Goal: Check status: Check status

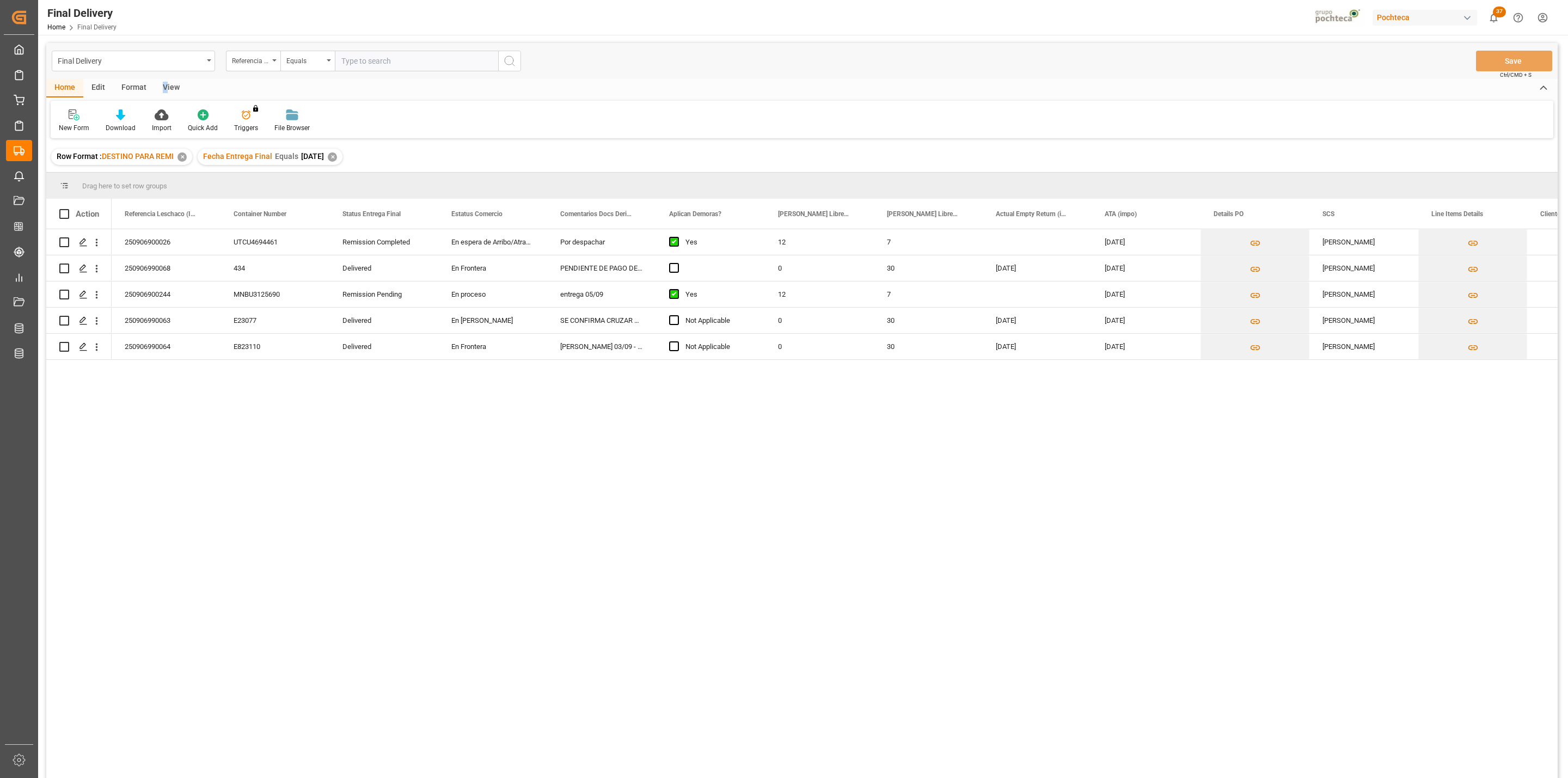
click at [166, 87] on div "View" at bounding box center [171, 88] width 33 height 18
click at [75, 120] on div at bounding box center [69, 114] width 21 height 12
click at [80, 294] on div "CAPTURA TR Y RETRASO CON ENTREGA Y SUCURSAL" at bounding box center [112, 296] width 96 height 12
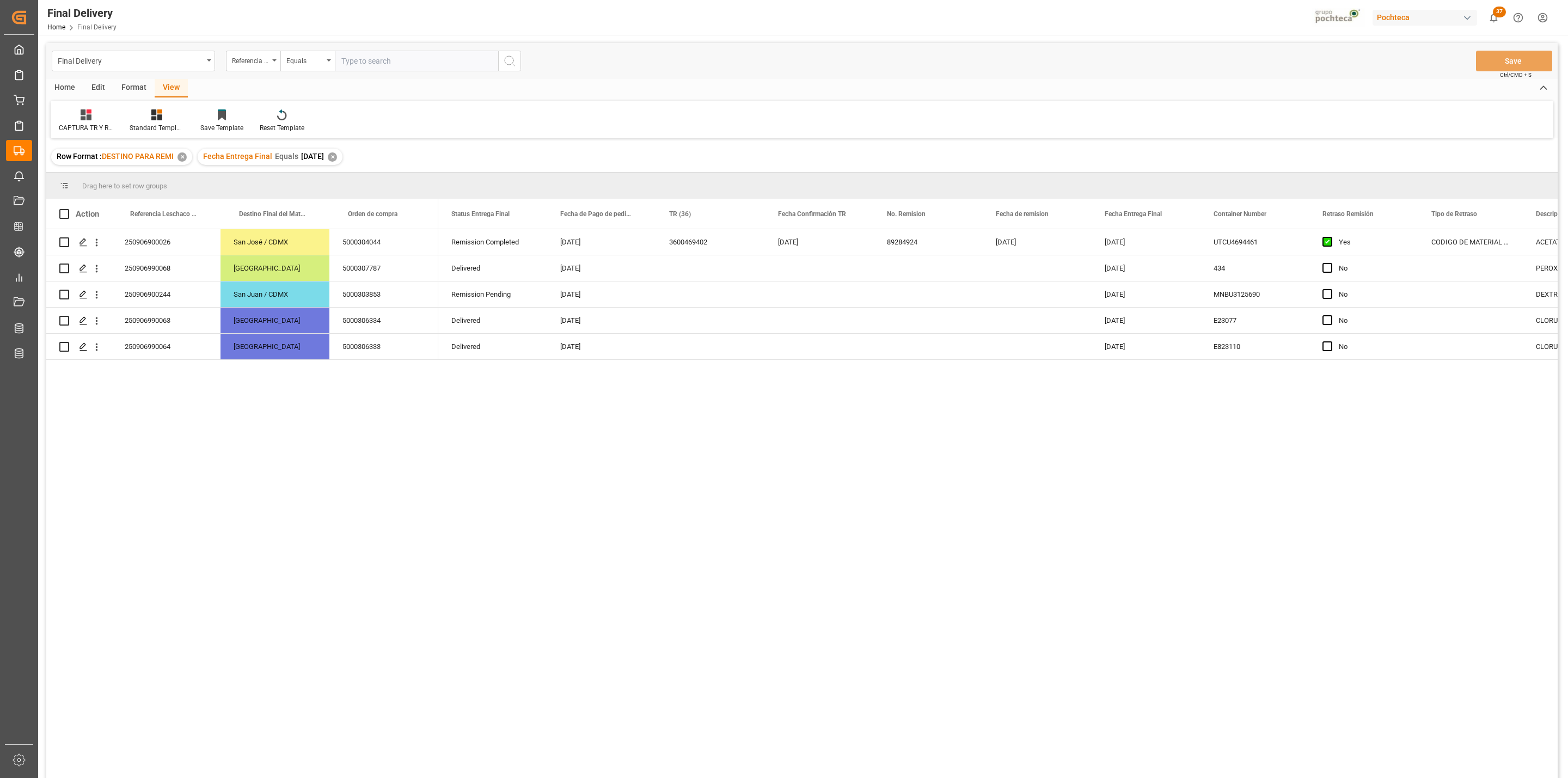
click at [337, 157] on div "✕" at bounding box center [332, 156] width 9 height 9
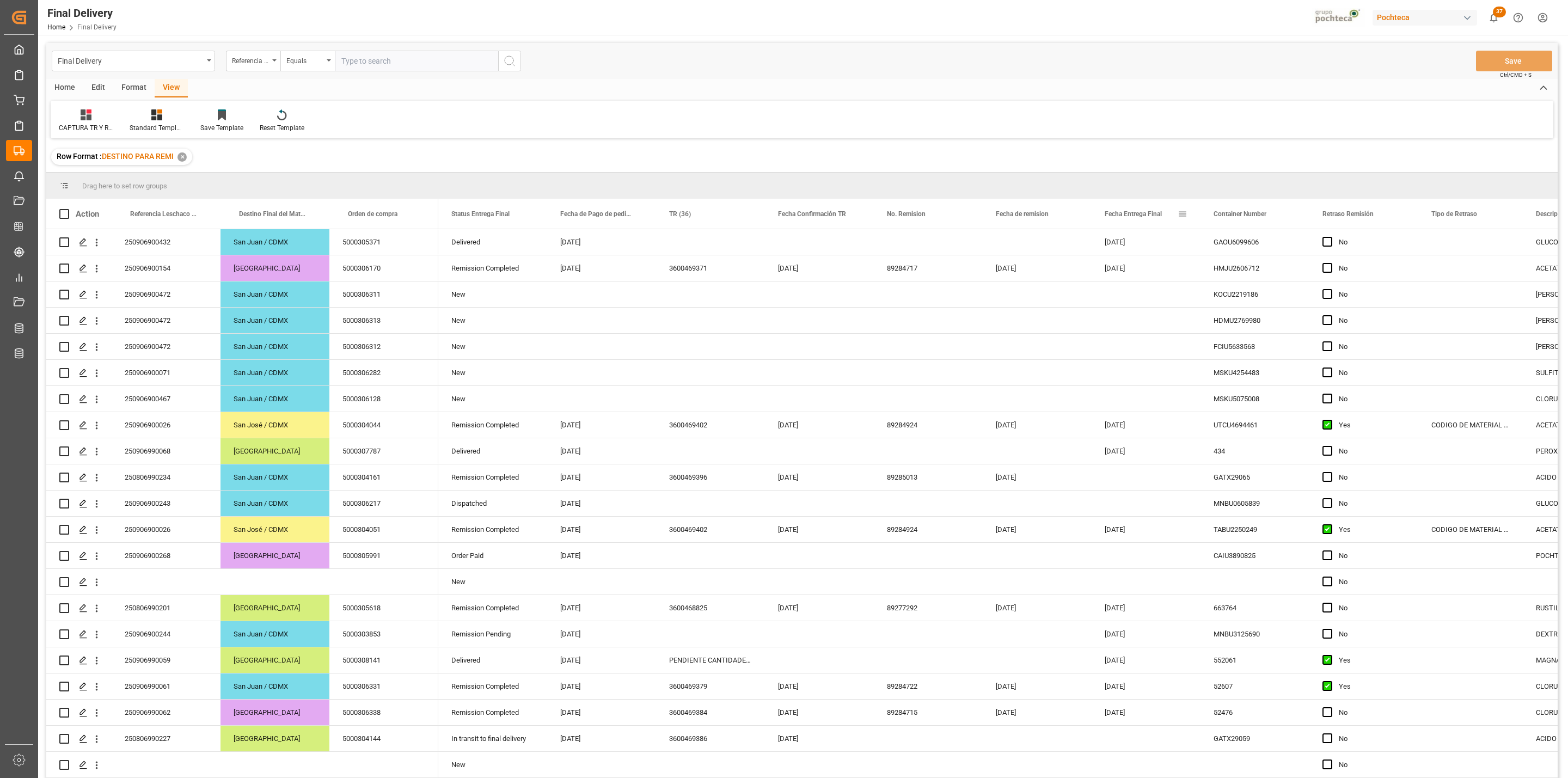
click at [1183, 214] on span at bounding box center [1183, 214] width 10 height 10
click at [712, 663] on div "PENDIENTE CANTIDADES EN LOTES" at bounding box center [710, 660] width 109 height 26
click at [807, 684] on div "[DATE]" at bounding box center [819, 686] width 109 height 26
click at [803, 664] on div "Press SPACE to select this row." at bounding box center [819, 660] width 109 height 26
click at [833, 667] on div "[DATE]" at bounding box center [819, 660] width 109 height 26
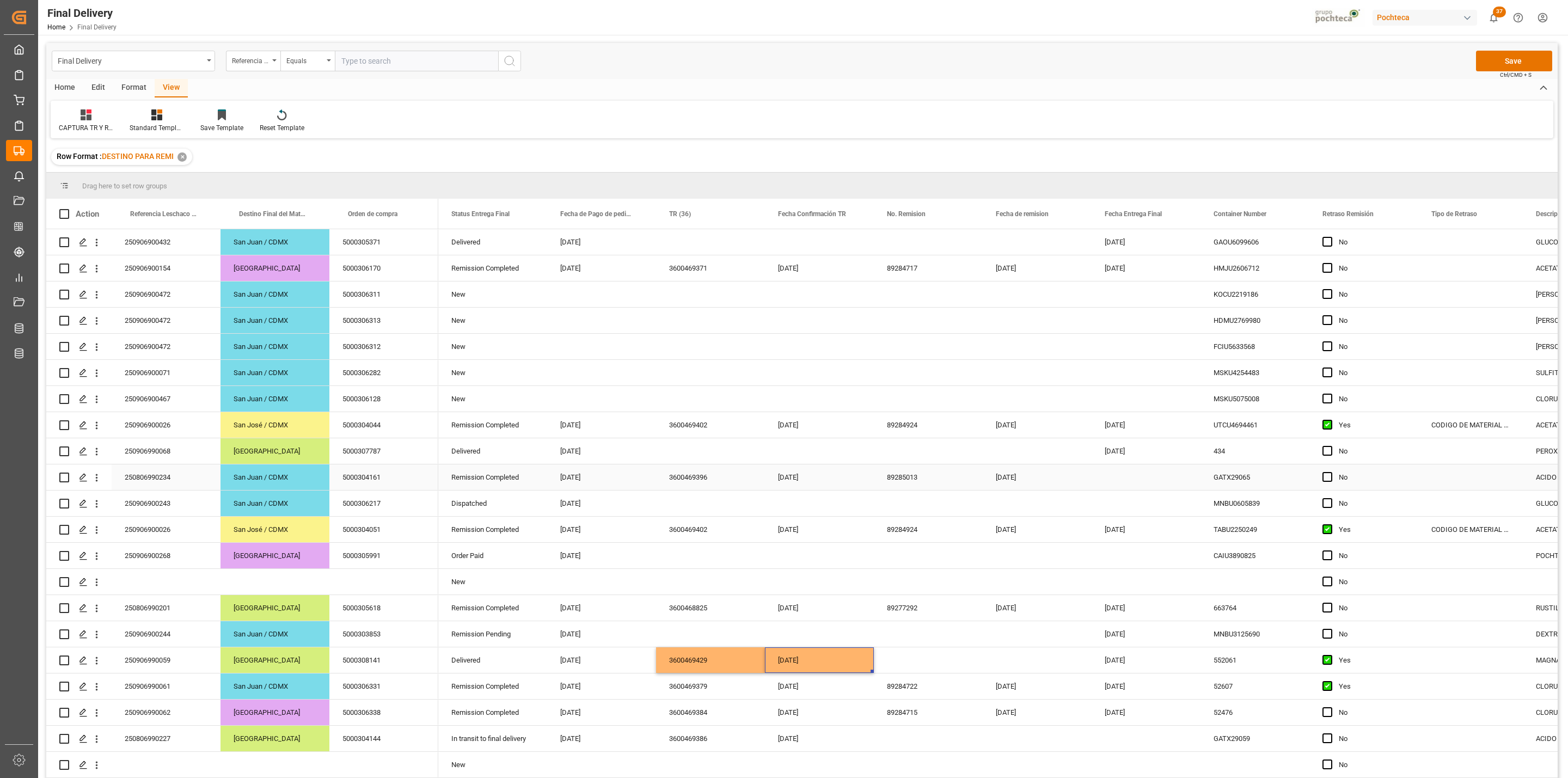
click at [802, 481] on div "[DATE]" at bounding box center [819, 477] width 109 height 26
click at [1014, 478] on div "[DATE]" at bounding box center [1037, 477] width 109 height 26
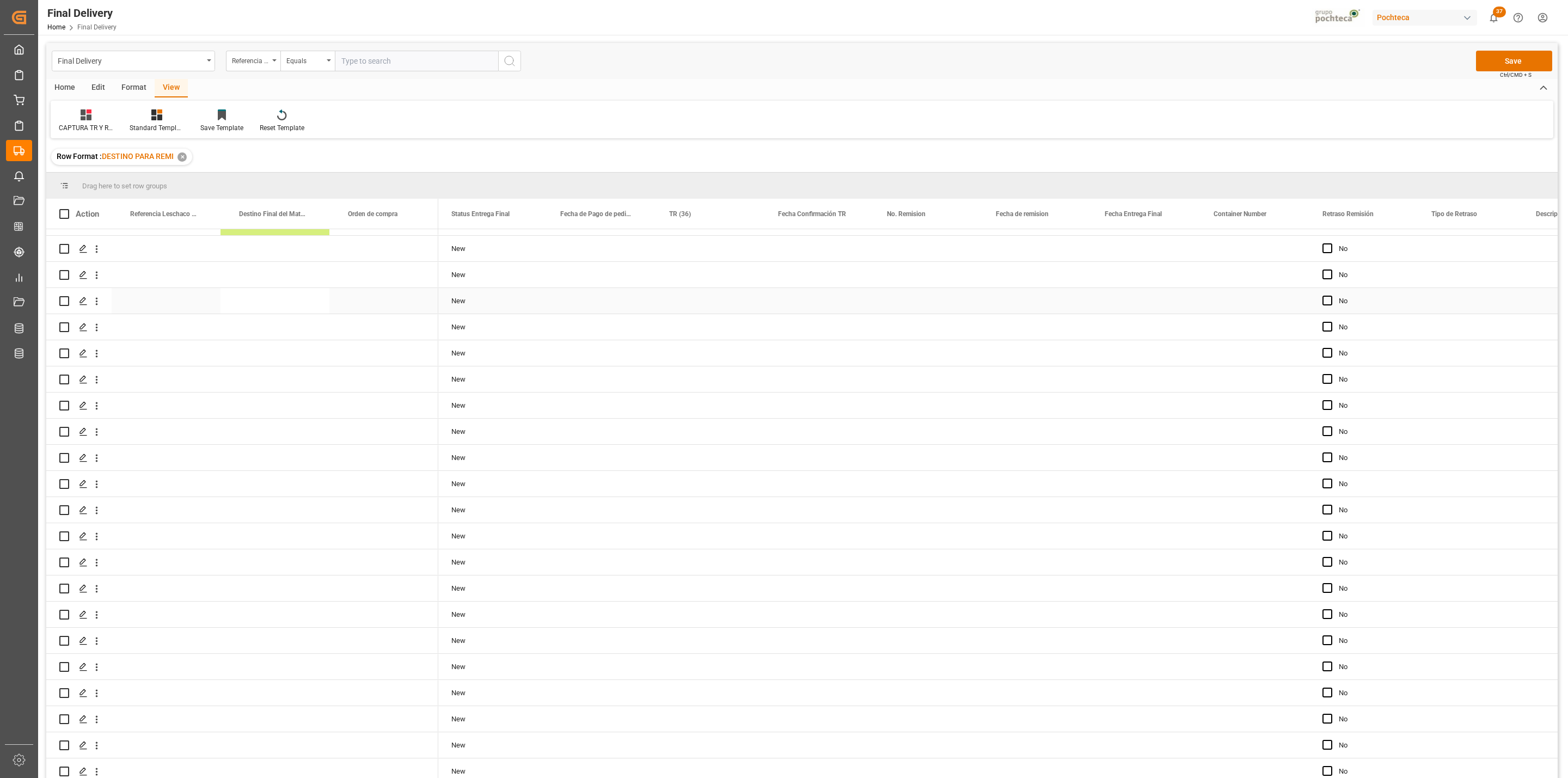
scroll to position [817, 0]
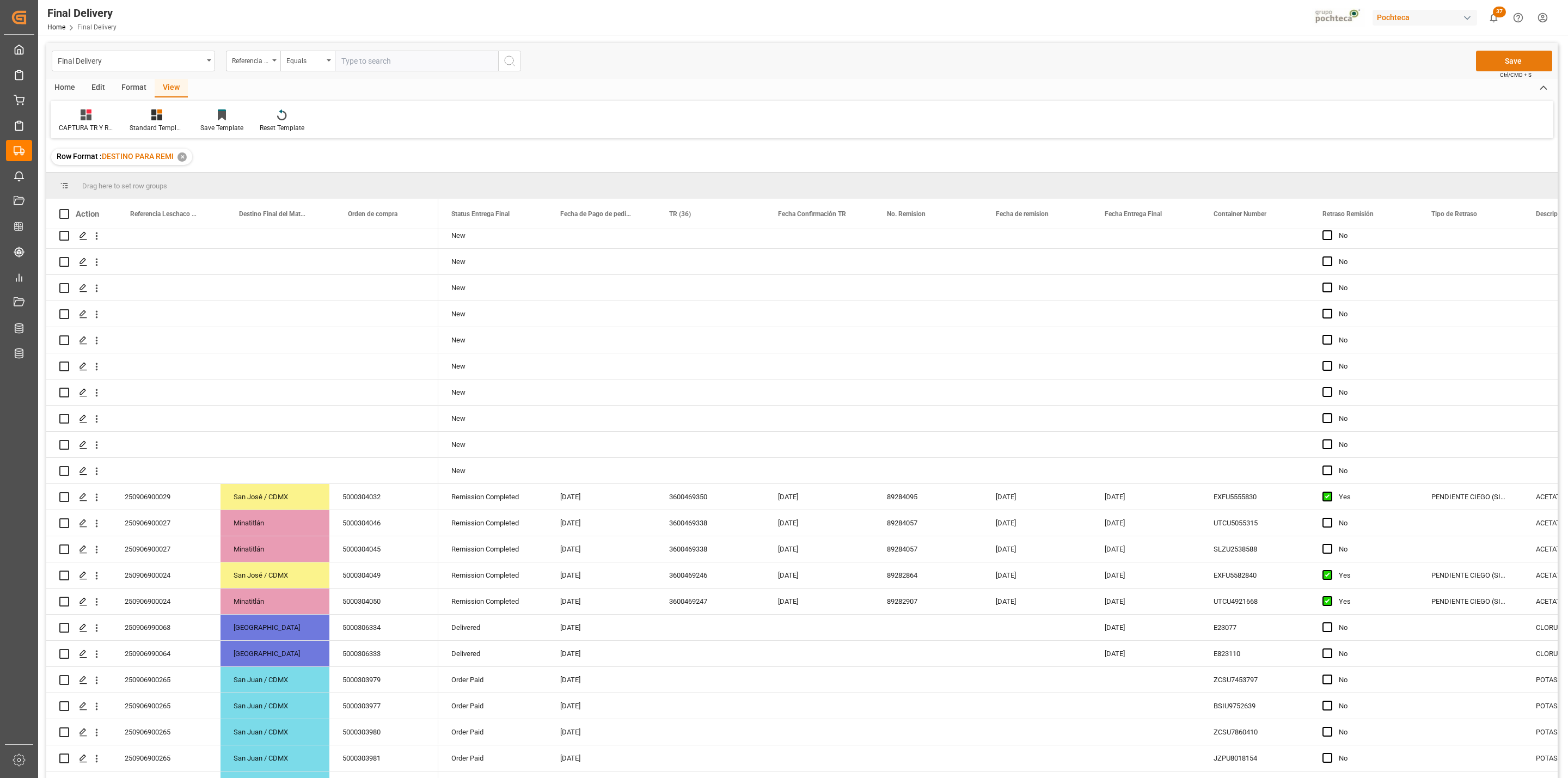
click at [1495, 65] on button "Save" at bounding box center [1514, 61] width 76 height 21
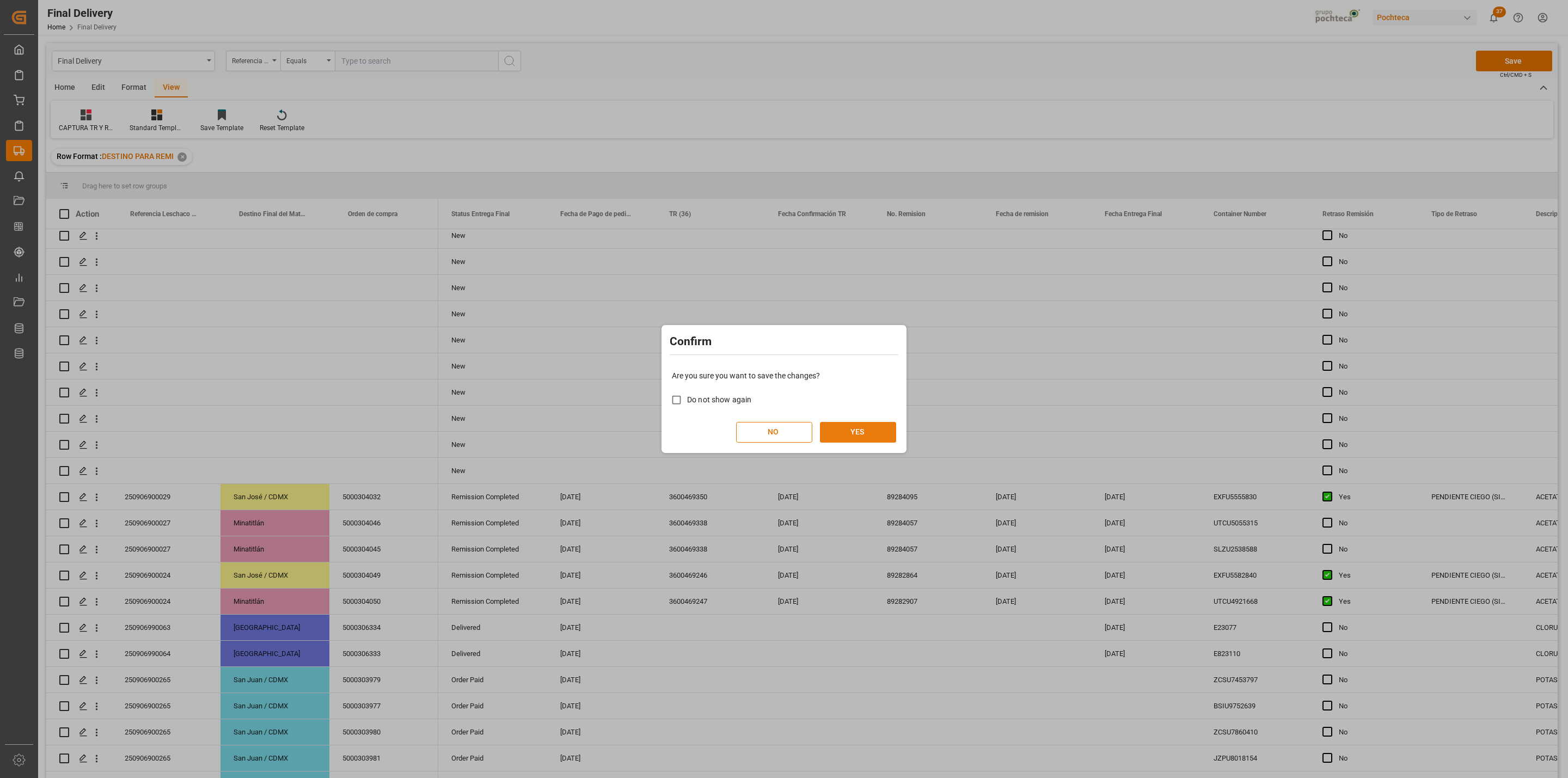
click at [850, 431] on button "YES" at bounding box center [858, 432] width 76 height 21
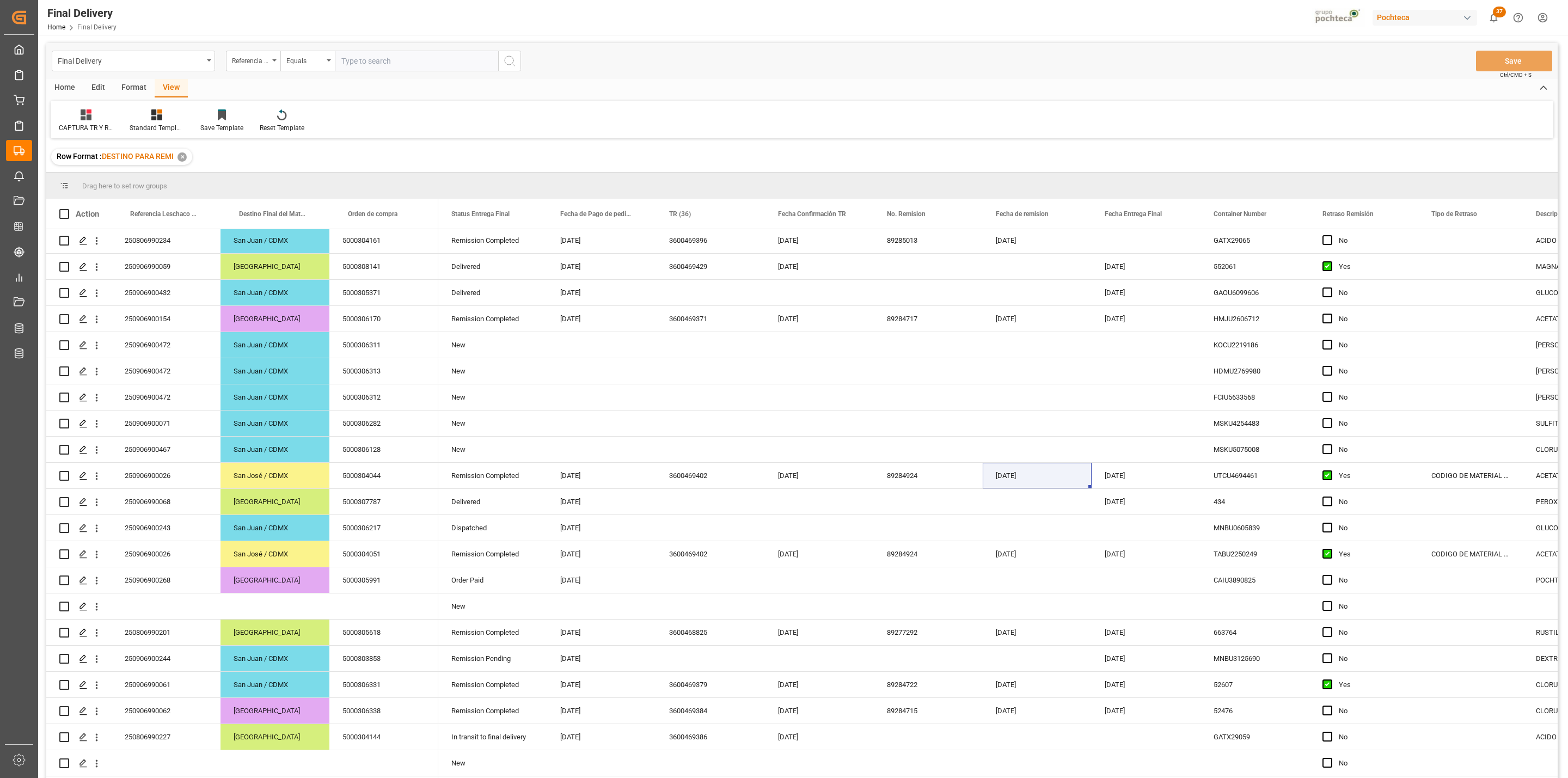
scroll to position [0, 0]
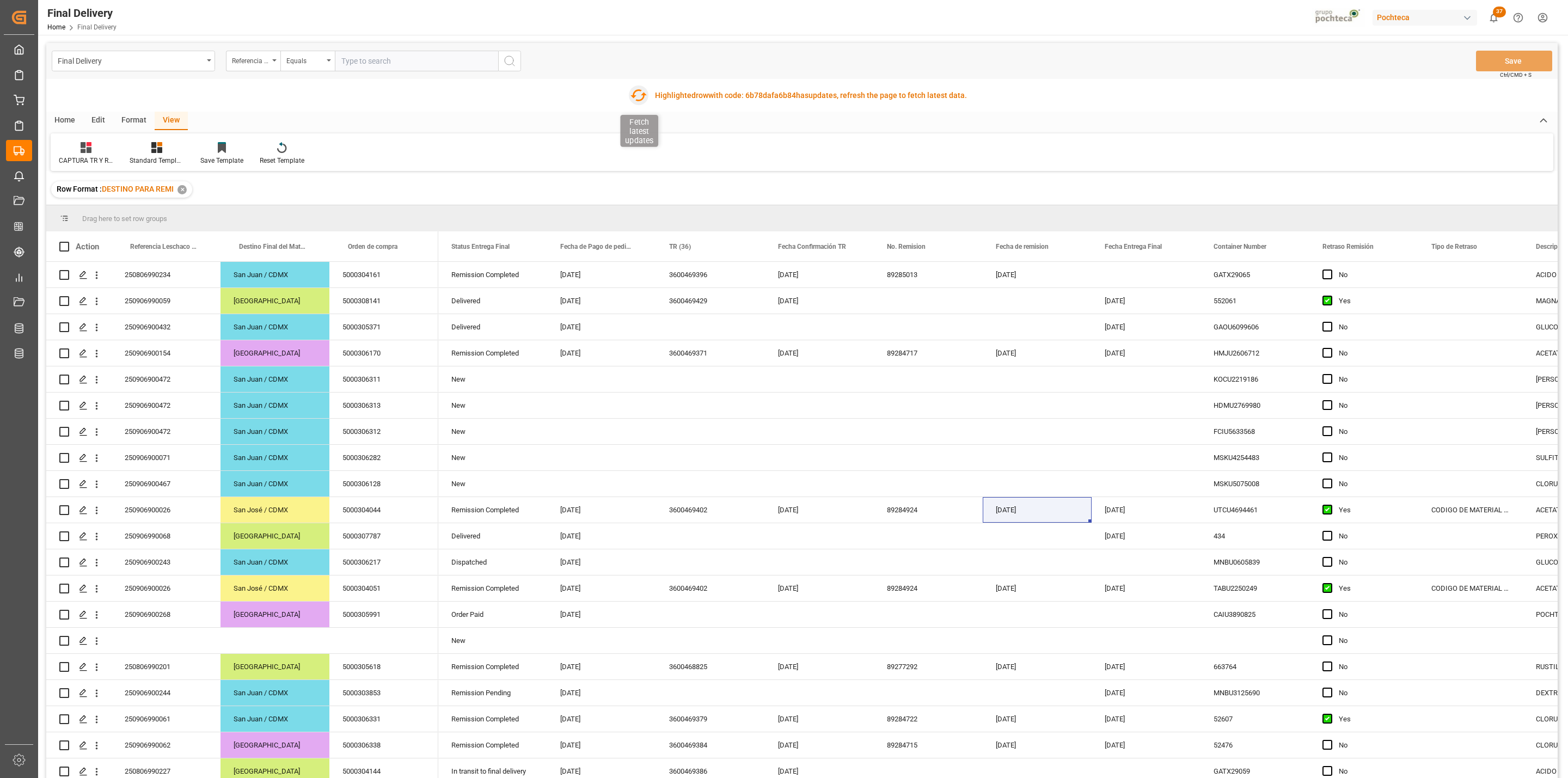
click at [639, 95] on icon "button" at bounding box center [638, 95] width 18 height 18
